Goal: Information Seeking & Learning: Learn about a topic

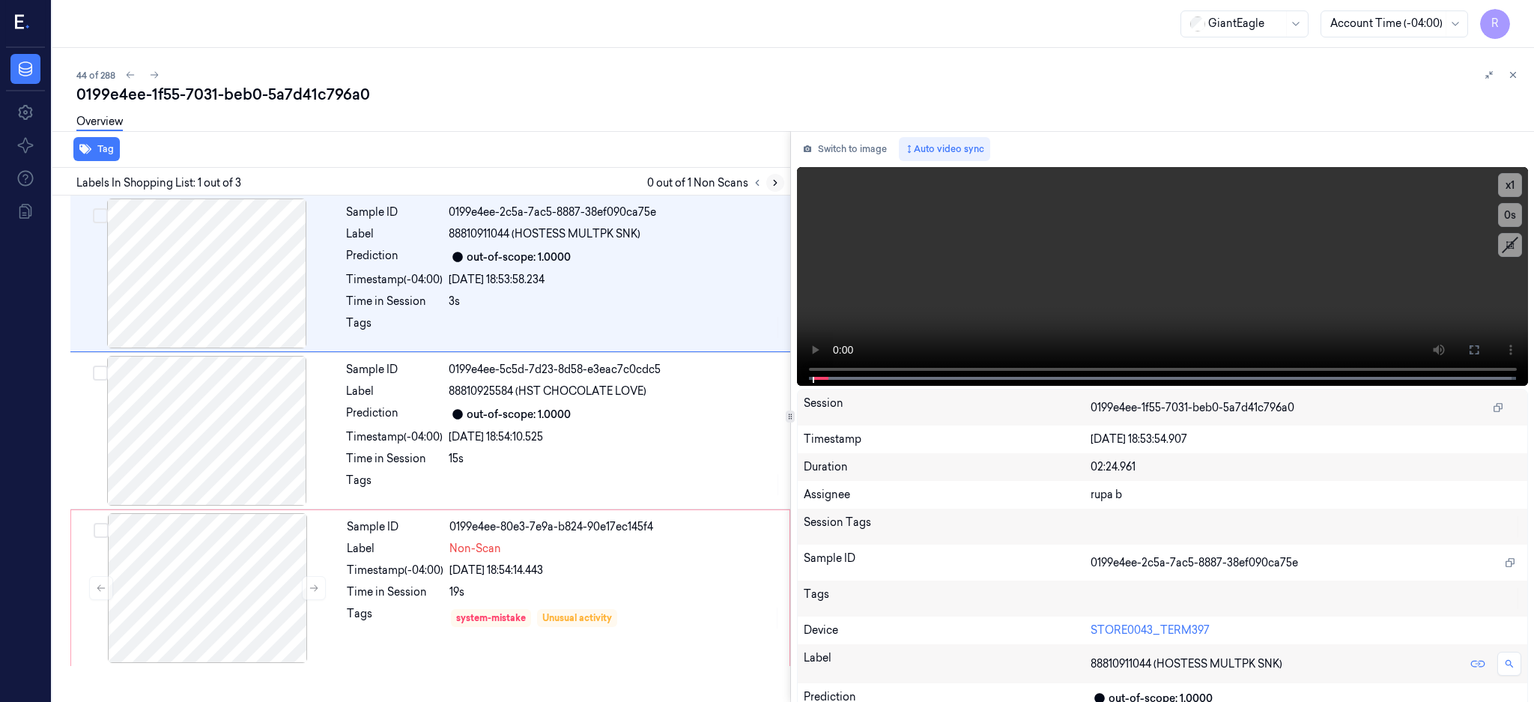
click at [781, 187] on icon at bounding box center [775, 183] width 10 height 10
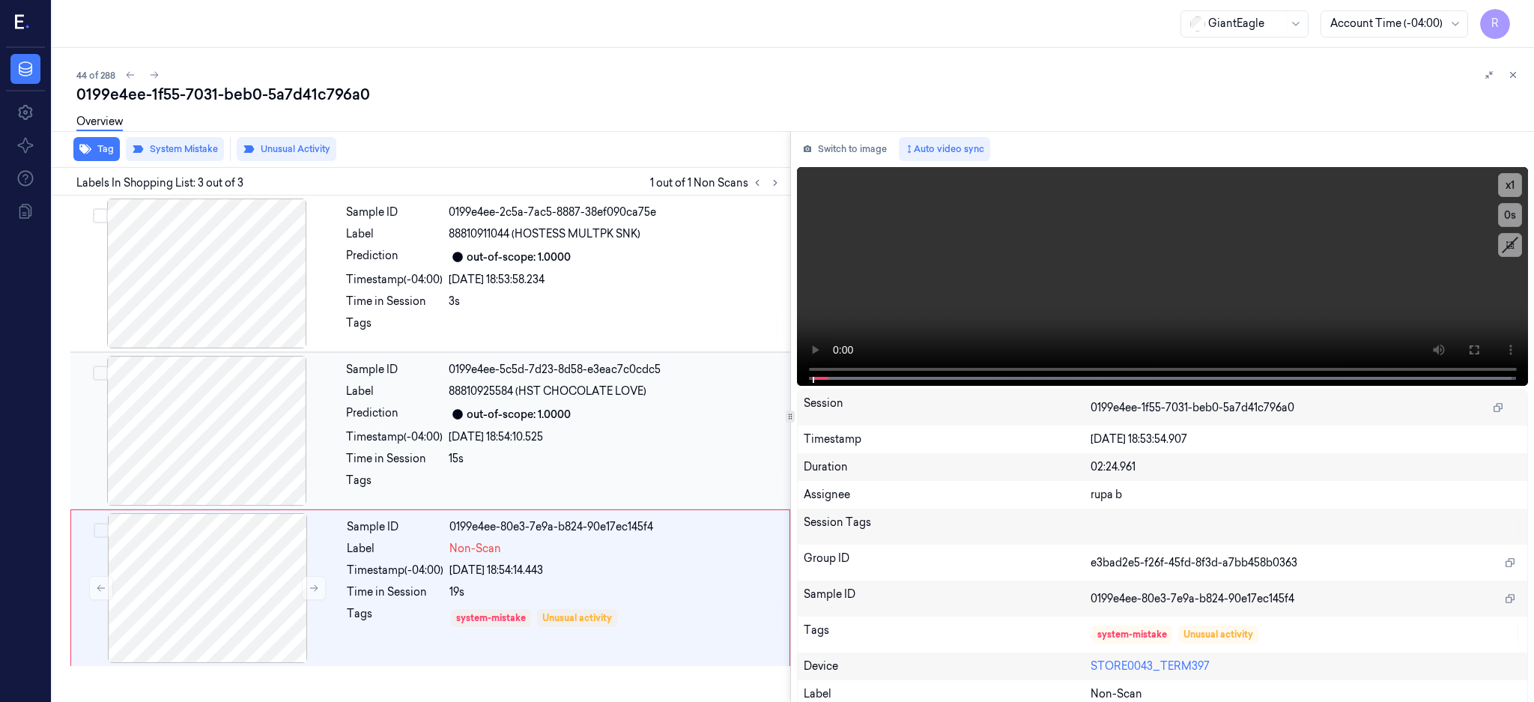
click at [201, 430] on div at bounding box center [206, 431] width 267 height 150
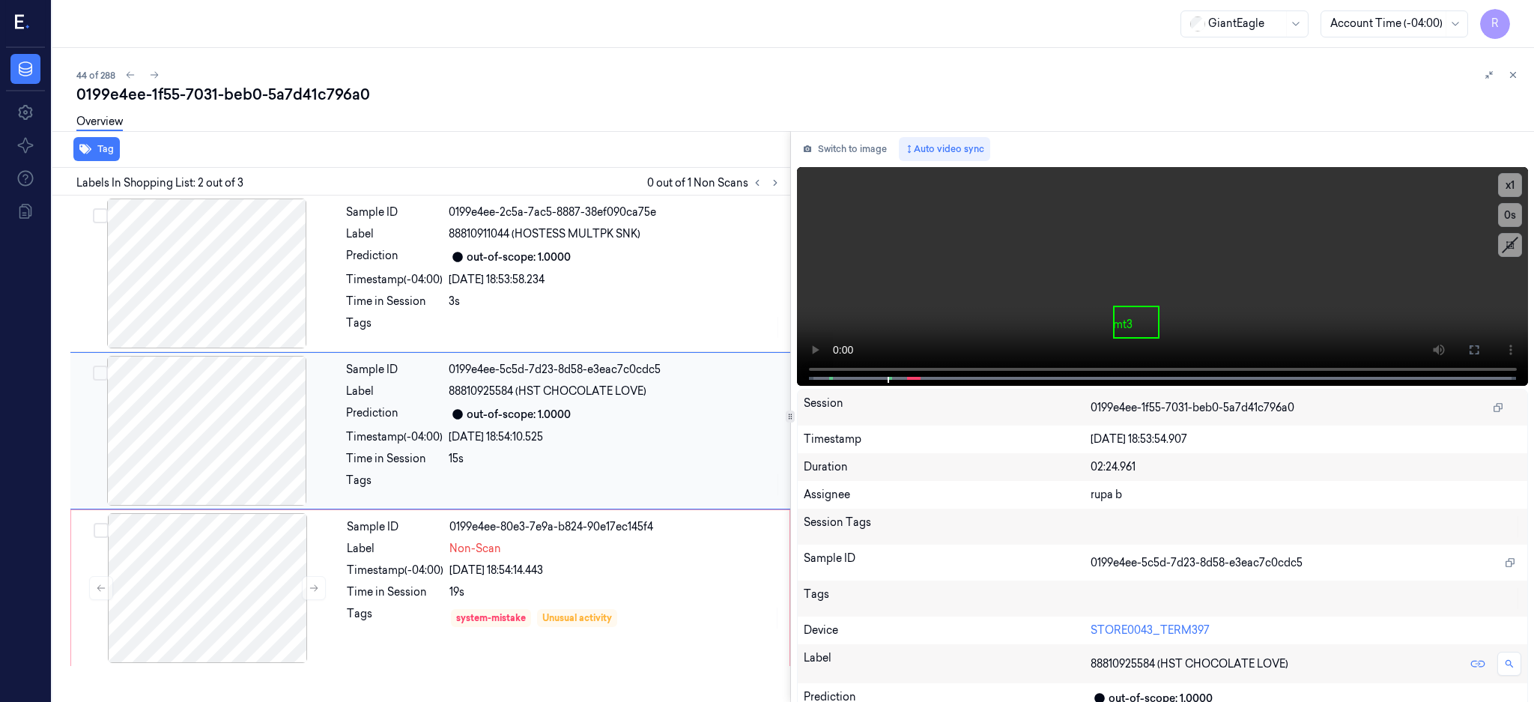
click at [217, 449] on div at bounding box center [206, 431] width 267 height 150
click at [1487, 340] on button at bounding box center [1475, 350] width 24 height 24
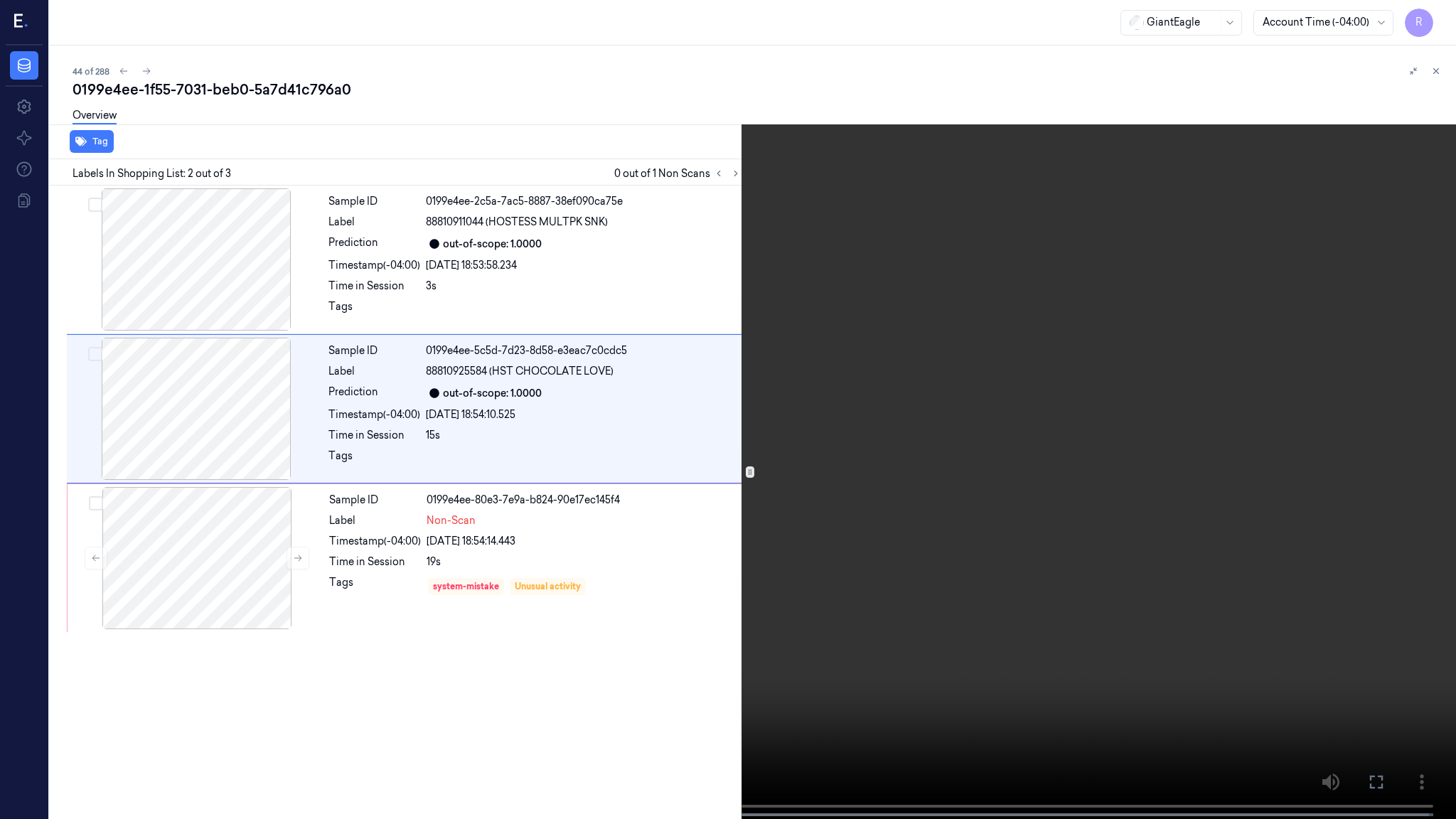
click at [769, 396] on video at bounding box center [728, 411] width 1456 height 822
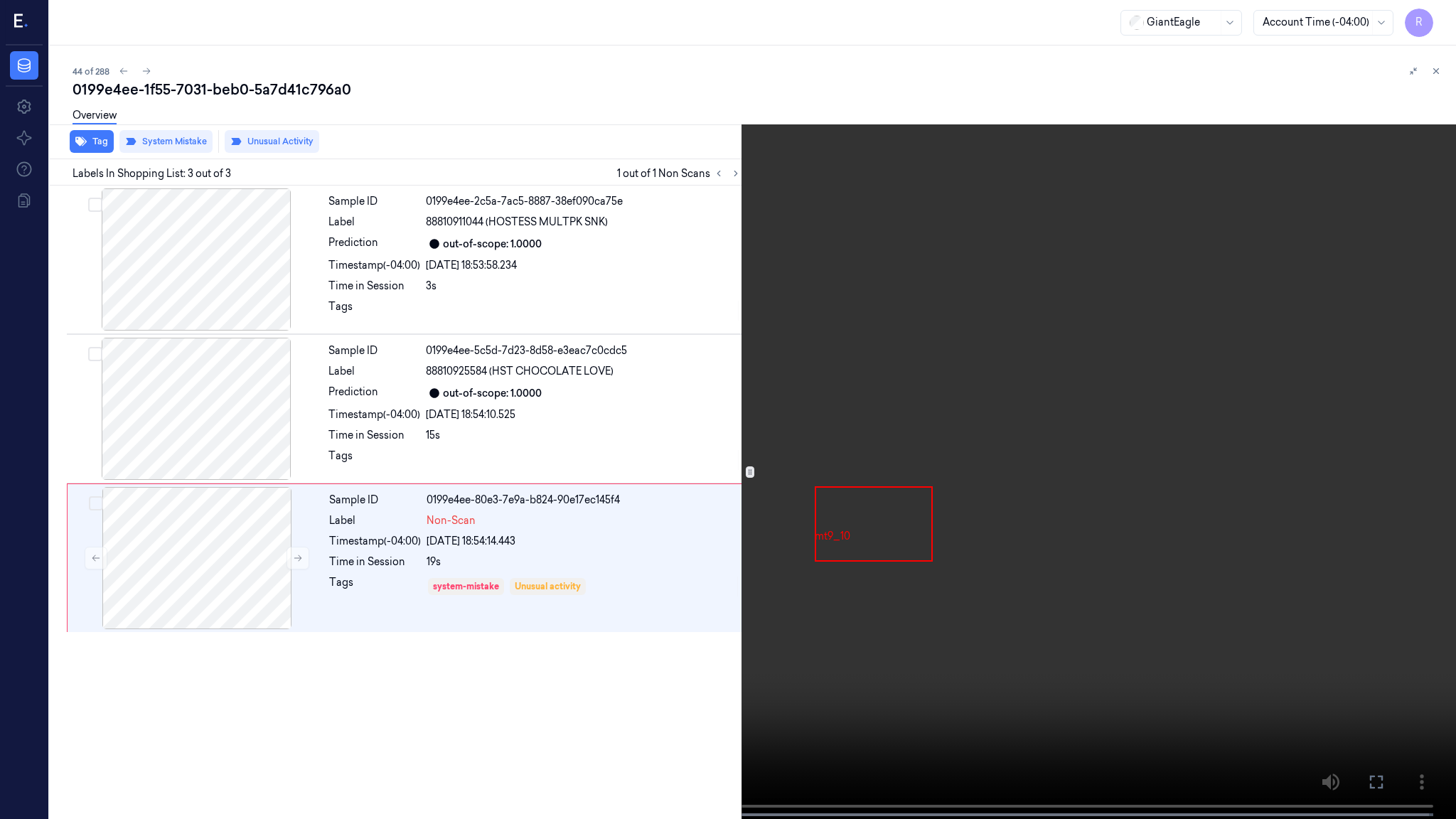
click at [767, 276] on video at bounding box center [728, 411] width 1456 height 822
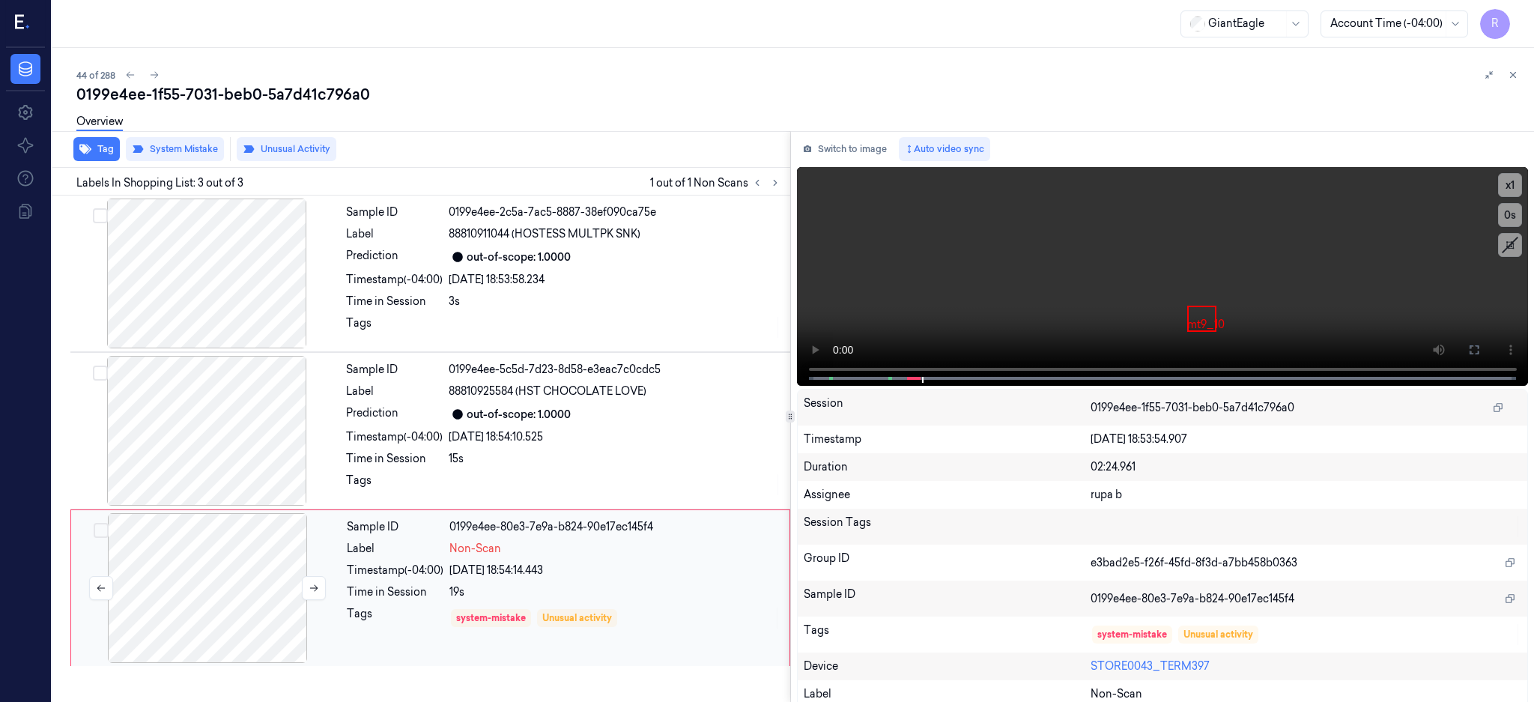
click at [244, 583] on div at bounding box center [207, 588] width 267 height 150
click at [312, 586] on icon at bounding box center [314, 588] width 10 height 10
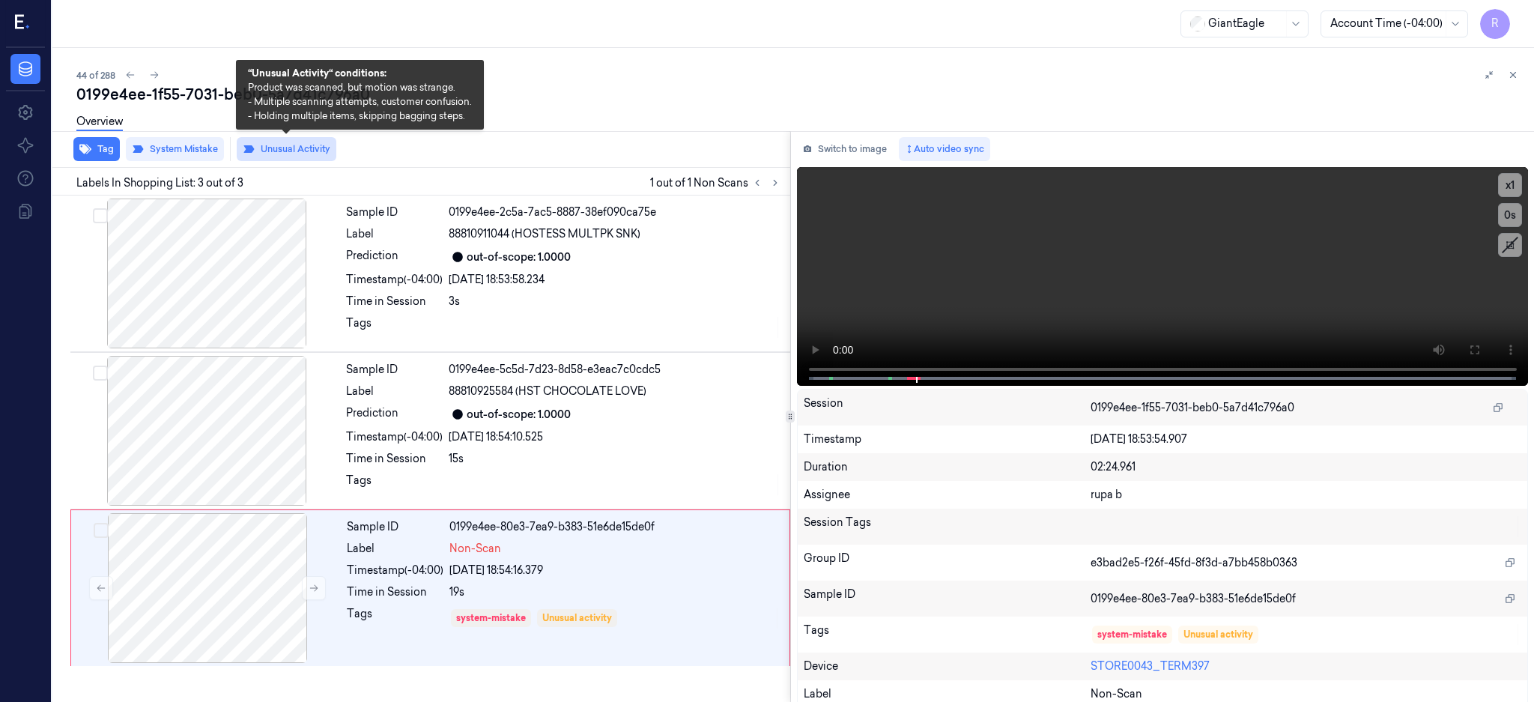
click at [303, 145] on button "Unusual Activity" at bounding box center [287, 149] width 100 height 24
